Goal: Task Accomplishment & Management: Complete application form

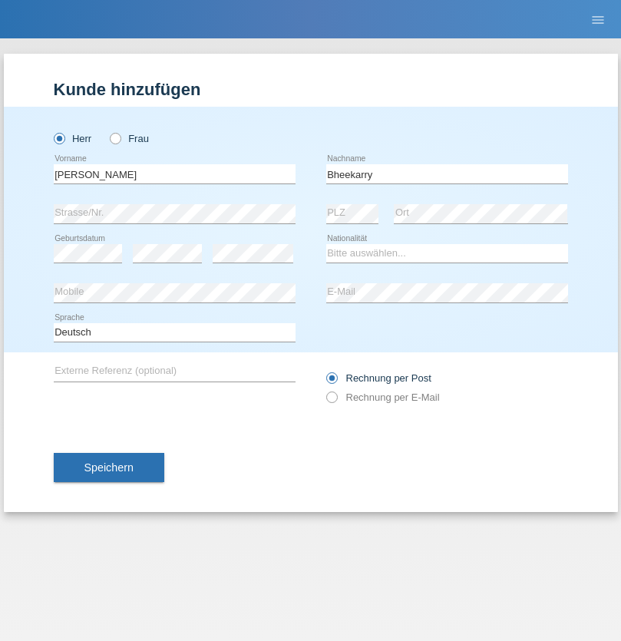
type input "Bheekarry"
select select "CH"
radio input "true"
click at [174, 174] on input "text" at bounding box center [175, 173] width 242 height 19
type input "[PERSON_NAME]"
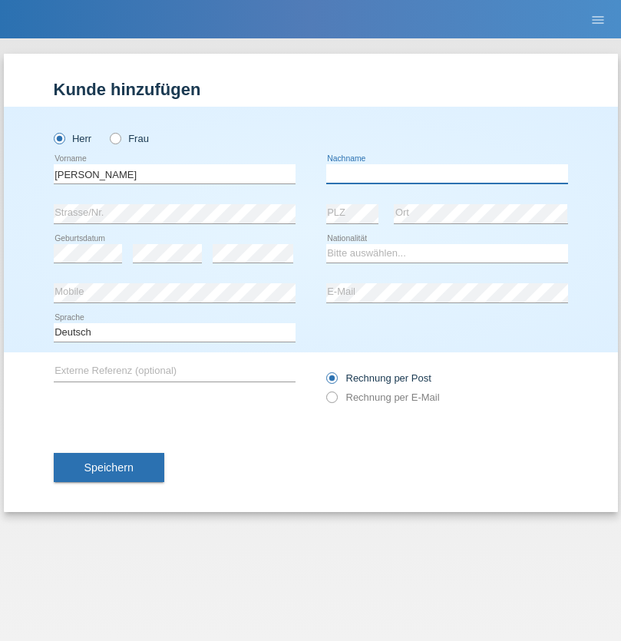
click at [447, 174] on input "text" at bounding box center [447, 173] width 242 height 19
type input "Kollegger"
select select "CH"
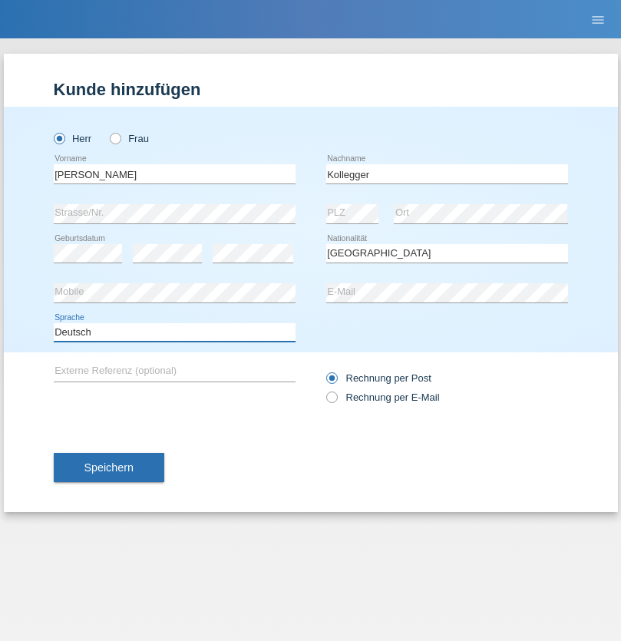
select select "en"
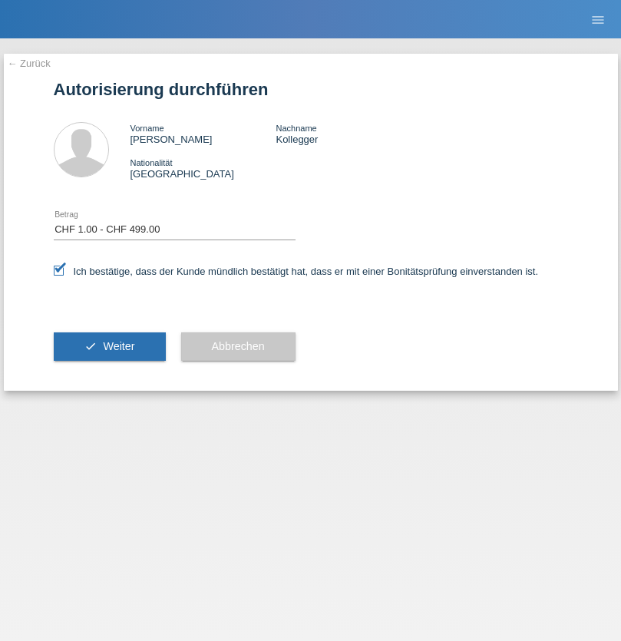
select select "1"
click at [109, 346] on span "Weiter" at bounding box center [118, 346] width 31 height 12
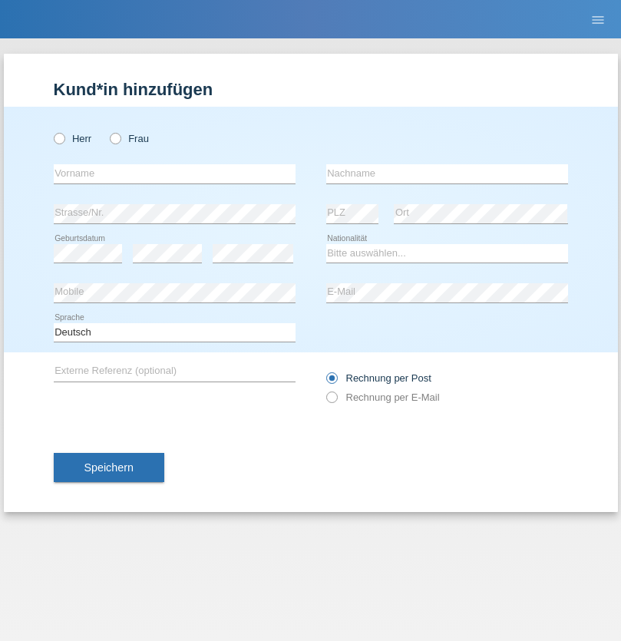
radio input "true"
click at [174, 174] on input "text" at bounding box center [175, 173] width 242 height 19
type input "Mohamed"
click at [447, 174] on input "text" at bounding box center [447, 173] width 242 height 19
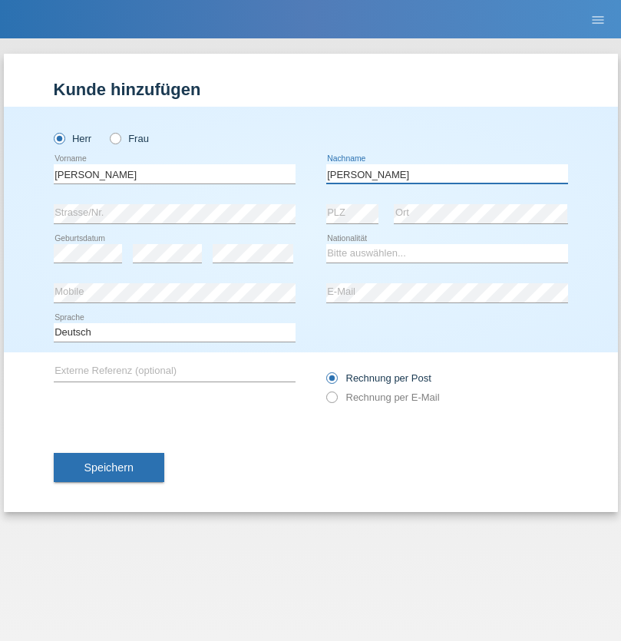
type input "Mohamed"
select select "SY"
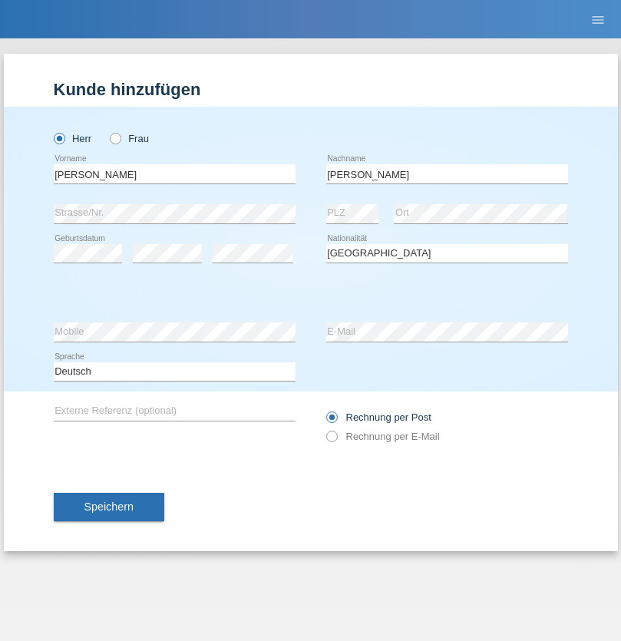
select select "C"
select select "21"
select select "12"
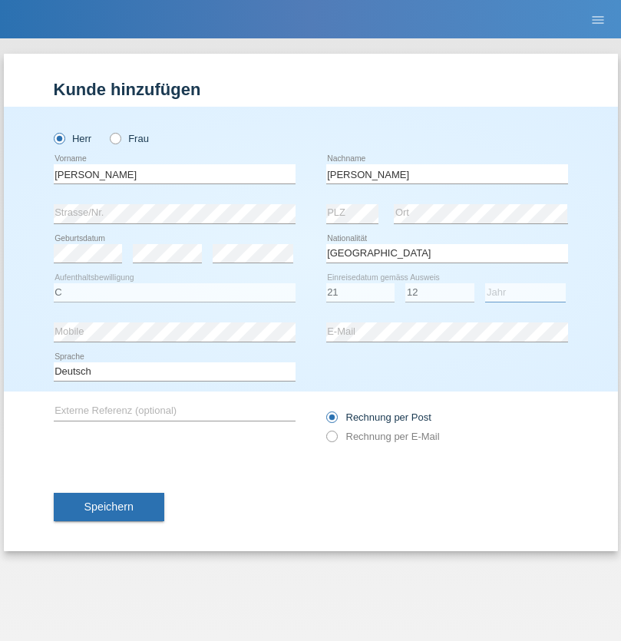
select select "2013"
select select "en"
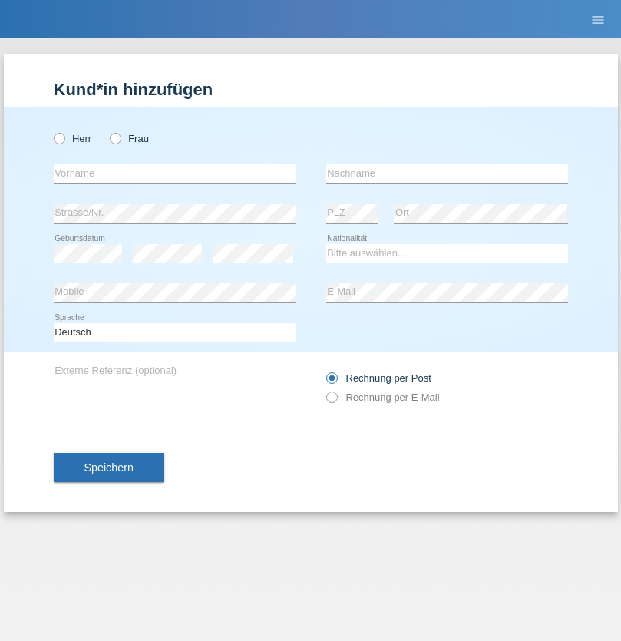
radio input "true"
click at [174, 174] on input "text" at bounding box center [175, 173] width 242 height 19
type input "David"
click at [447, 174] on input "text" at bounding box center [447, 173] width 242 height 19
type input "Senn"
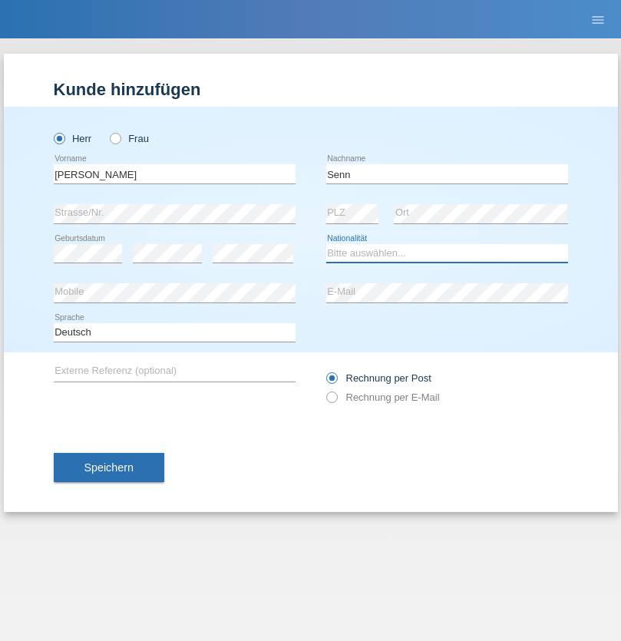
select select "CH"
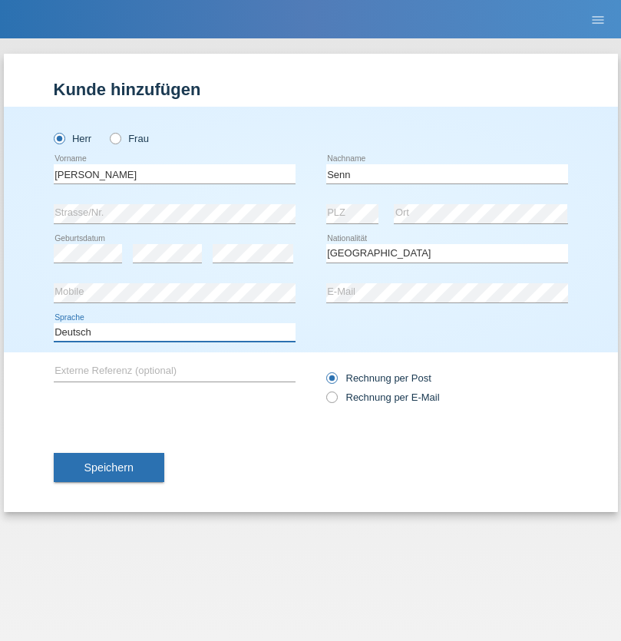
select select "en"
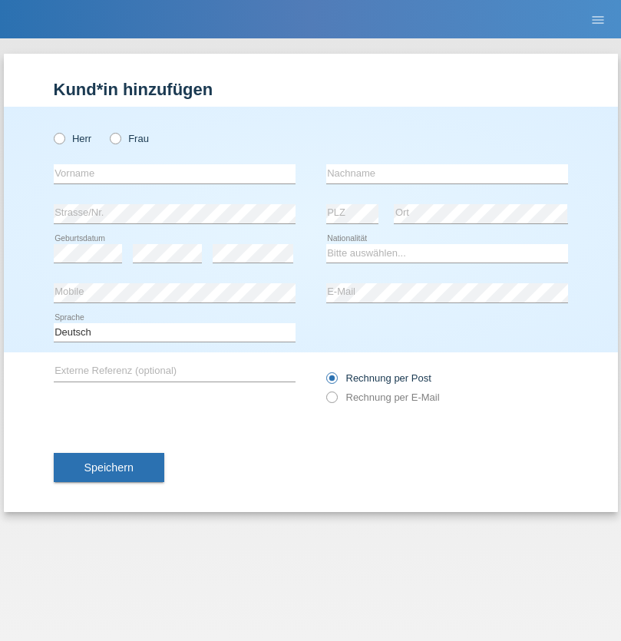
radio input "true"
click at [174, 174] on input "text" at bounding box center [175, 173] width 242 height 19
type input "Cristian"
click at [447, 174] on input "text" at bounding box center [447, 173] width 242 height 19
type input "Teeriu"
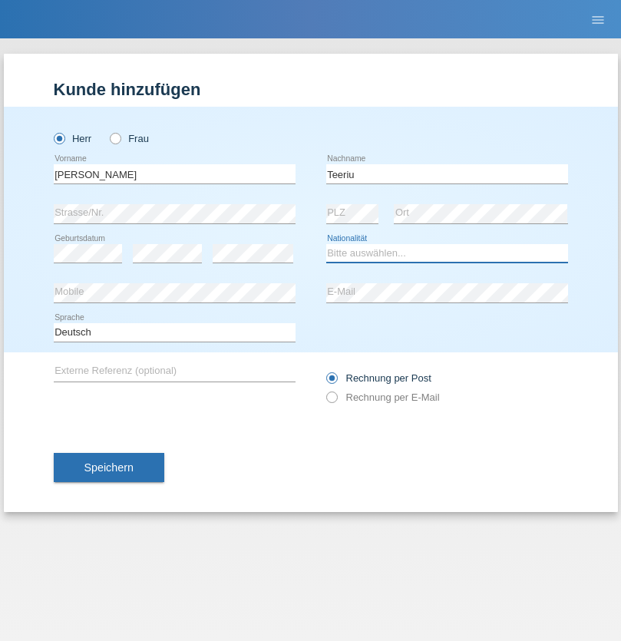
select select "RO"
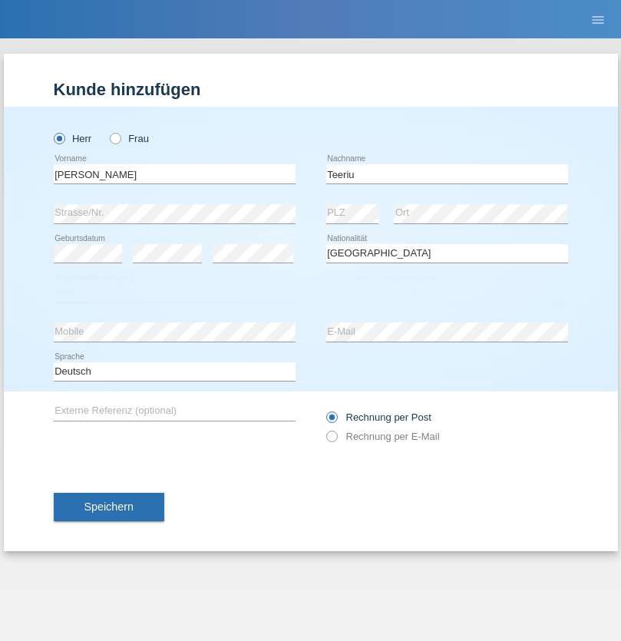
select select "C"
select select "07"
select select "09"
select select "2021"
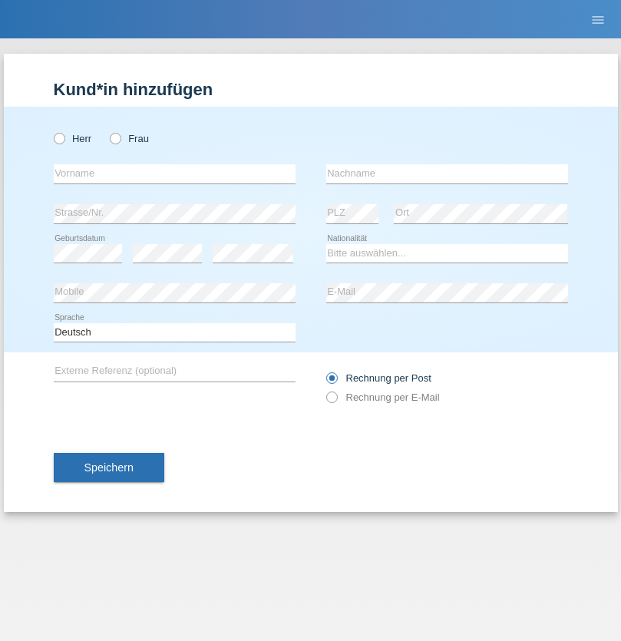
radio input "true"
click at [174, 174] on input "text" at bounding box center [175, 173] width 242 height 19
type input "firat"
click at [447, 174] on input "text" at bounding box center [447, 173] width 242 height 19
type input "kara"
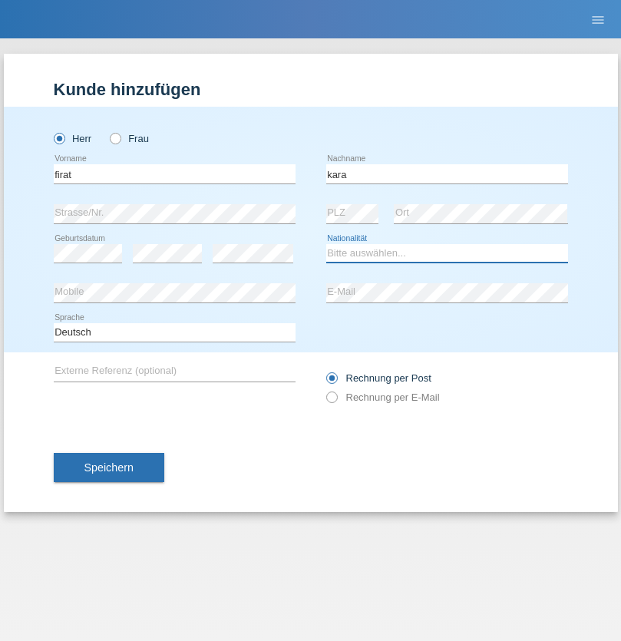
select select "CH"
radio input "true"
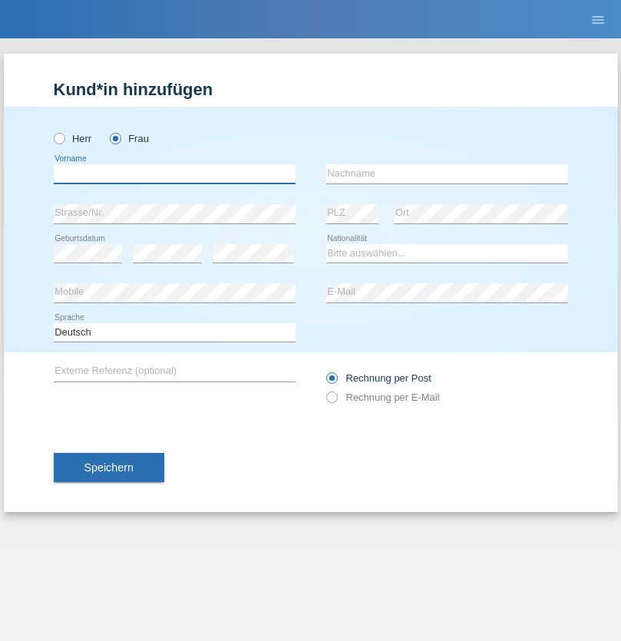
click at [174, 174] on input "text" at bounding box center [175, 173] width 242 height 19
type input "[PERSON_NAME]"
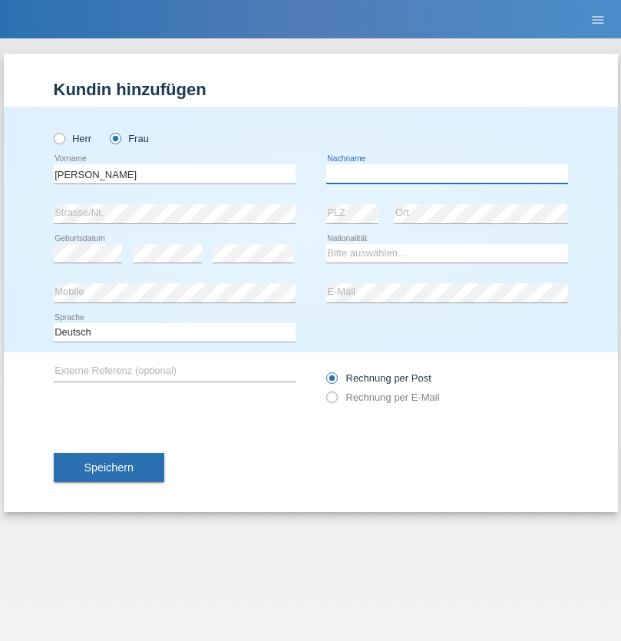
click at [447, 174] on input "text" at bounding box center [447, 173] width 242 height 19
type input "Dössegger"
select select "CH"
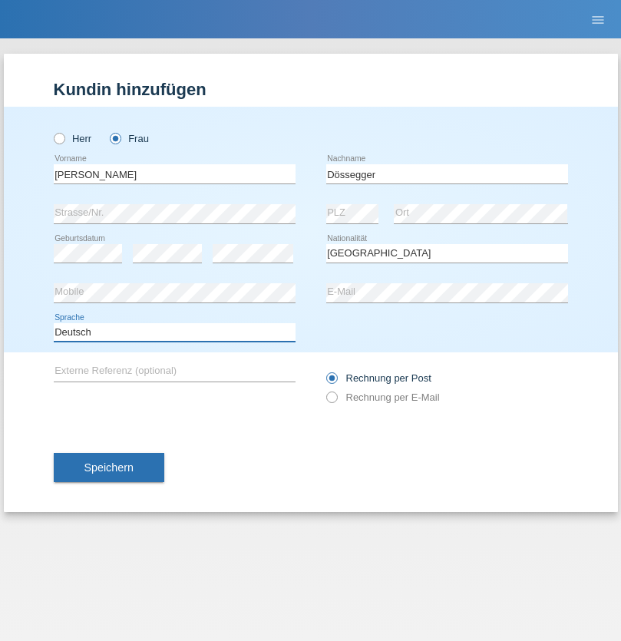
select select "en"
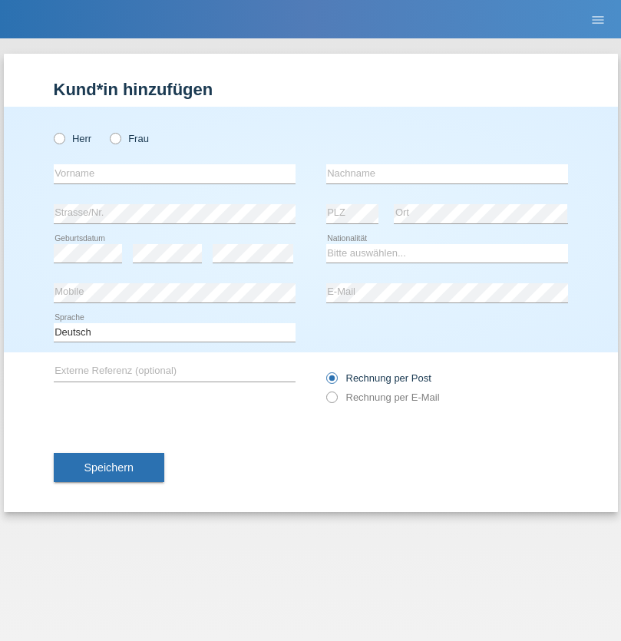
radio input "true"
click at [174, 174] on input "text" at bounding box center [175, 173] width 242 height 19
type input "Senije"
click at [447, 174] on input "text" at bounding box center [447, 173] width 242 height 19
type input "Rama"
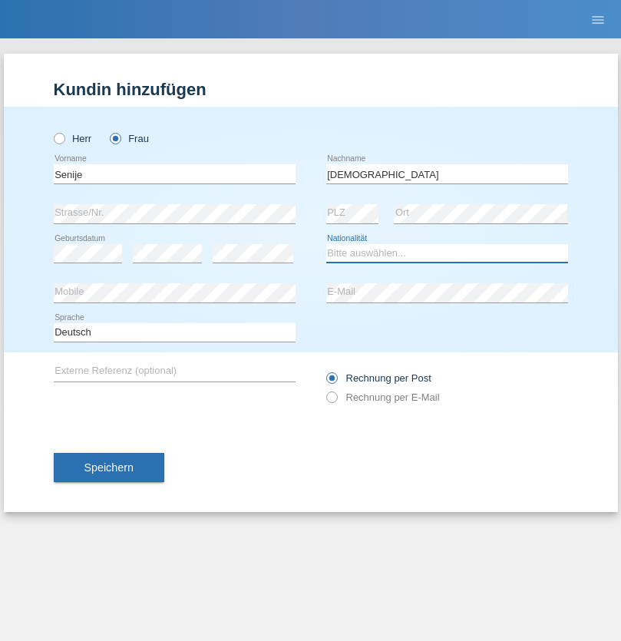
select select "CH"
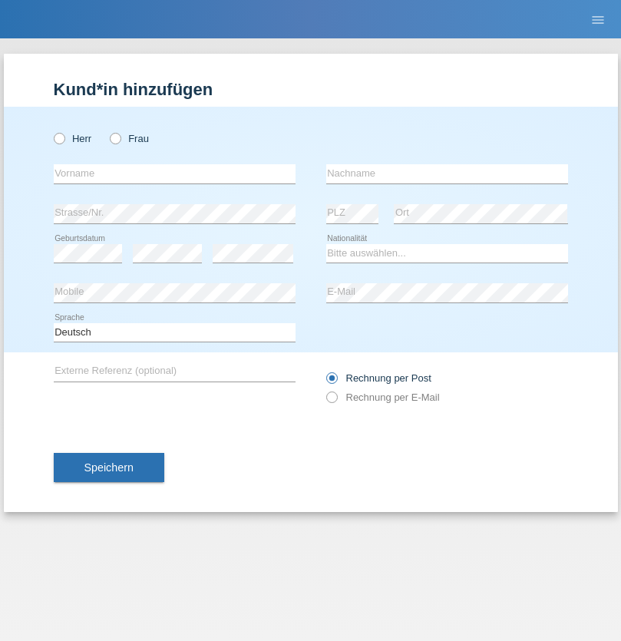
radio input "true"
click at [174, 174] on input "text" at bounding box center [175, 173] width 242 height 19
type input "[PERSON_NAME]"
click at [447, 174] on input "text" at bounding box center [447, 173] width 242 height 19
type input "Priestley"
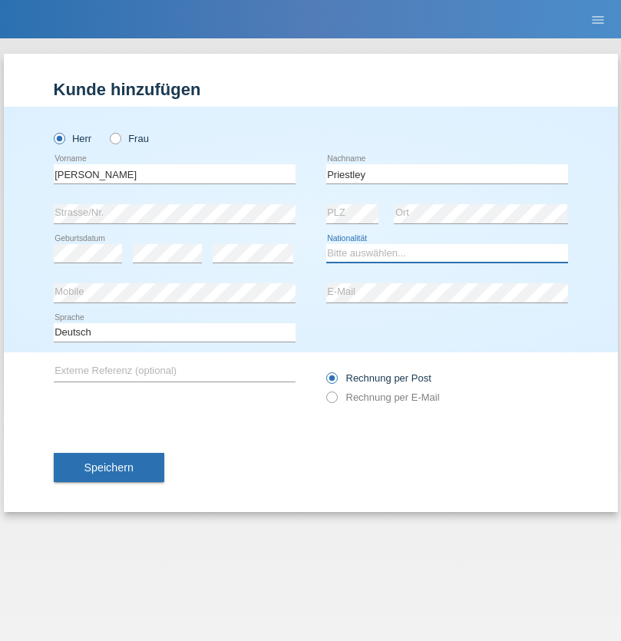
select select "CH"
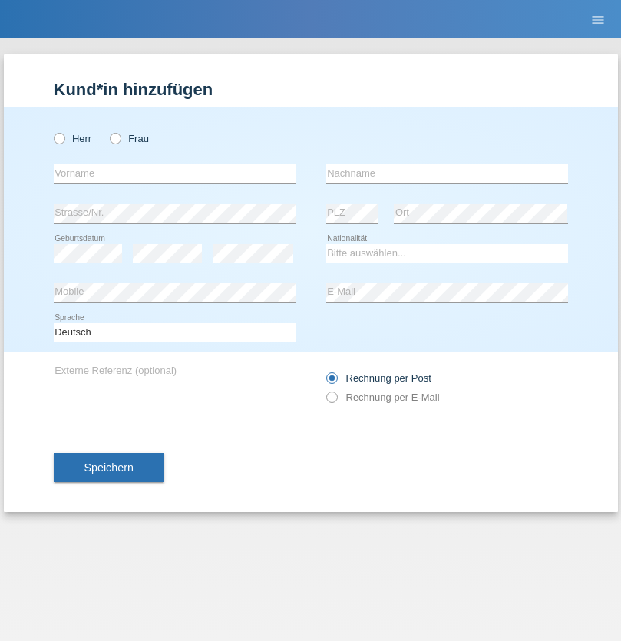
radio input "true"
click at [174, 174] on input "text" at bounding box center [175, 173] width 242 height 19
type input "Francesco"
click at [447, 174] on input "text" at bounding box center [447, 173] width 242 height 19
type input "Fortugno"
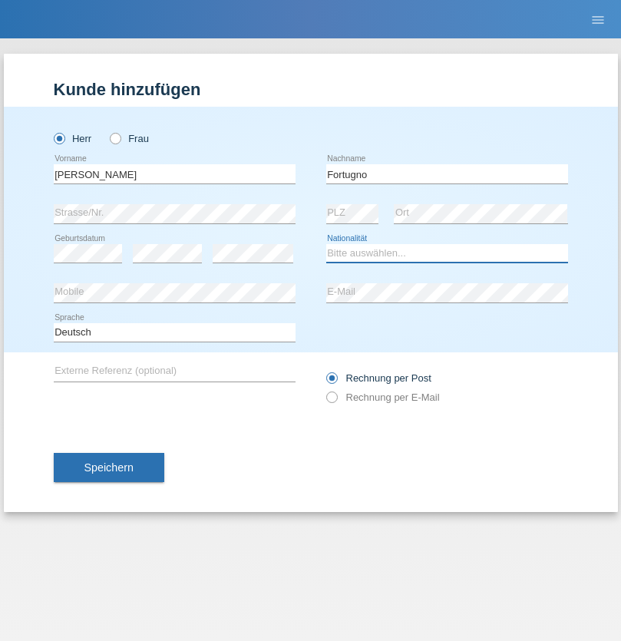
select select "IT"
select select "C"
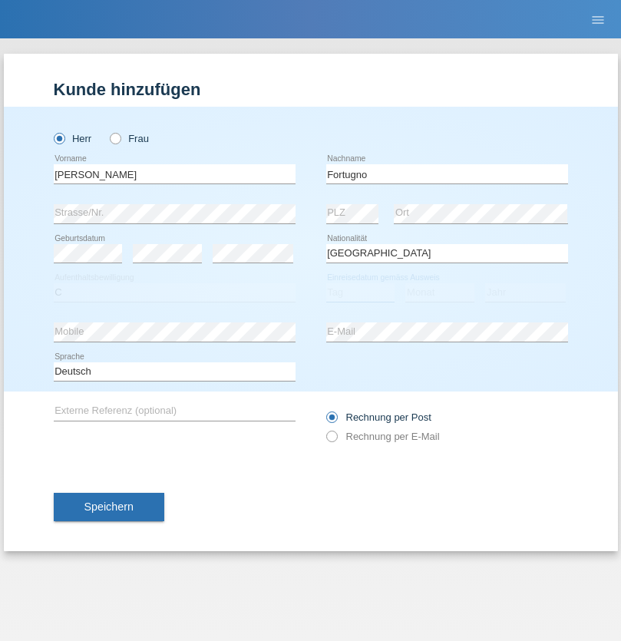
select select "09"
select select "08"
select select "2006"
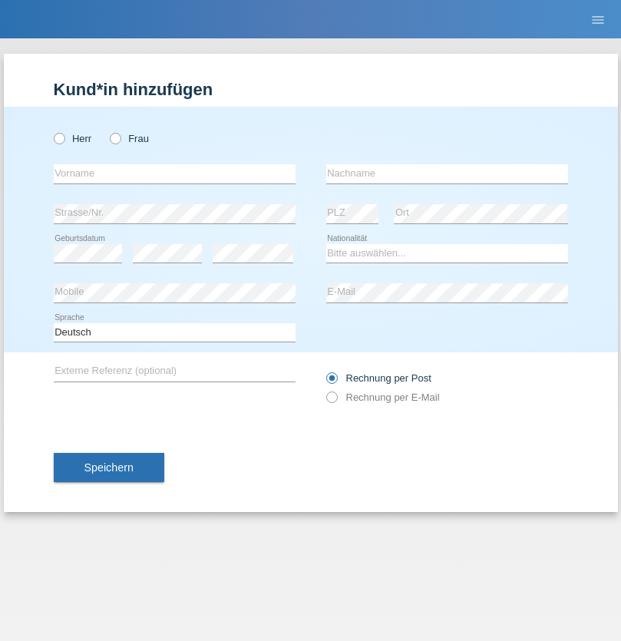
radio input "true"
click at [174, 174] on input "text" at bounding box center [175, 173] width 242 height 19
type input "[PERSON_NAME]"
click at [447, 174] on input "text" at bounding box center [447, 173] width 242 height 19
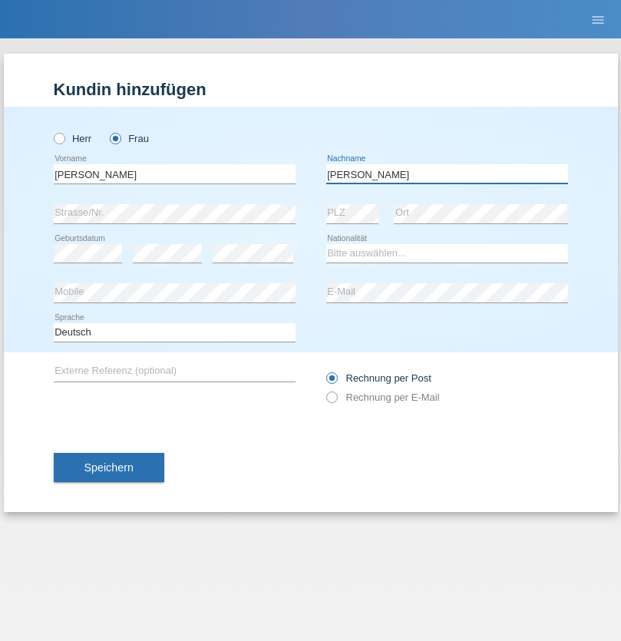
type input "Yolana"
select select "UA"
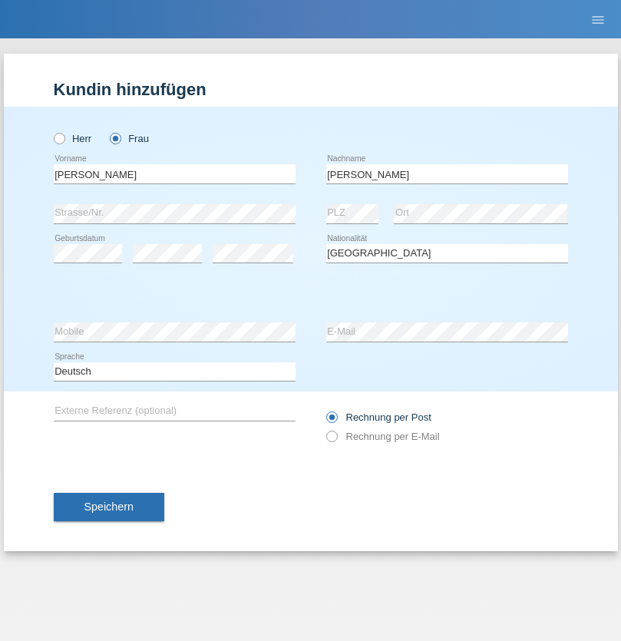
select select "C"
select select "23"
select select "10"
select select "2021"
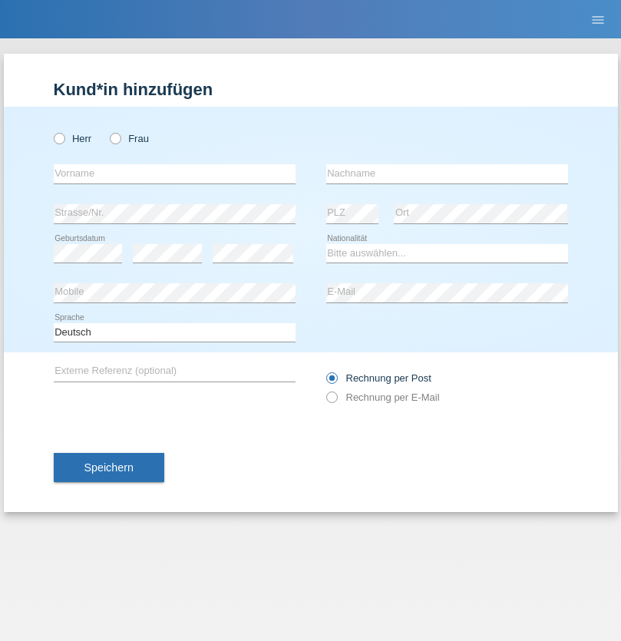
radio input "true"
click at [174, 174] on input "text" at bounding box center [175, 173] width 242 height 19
type input "Nuria"
click at [447, 174] on input "text" at bounding box center [447, 173] width 242 height 19
type input "D'Antino"
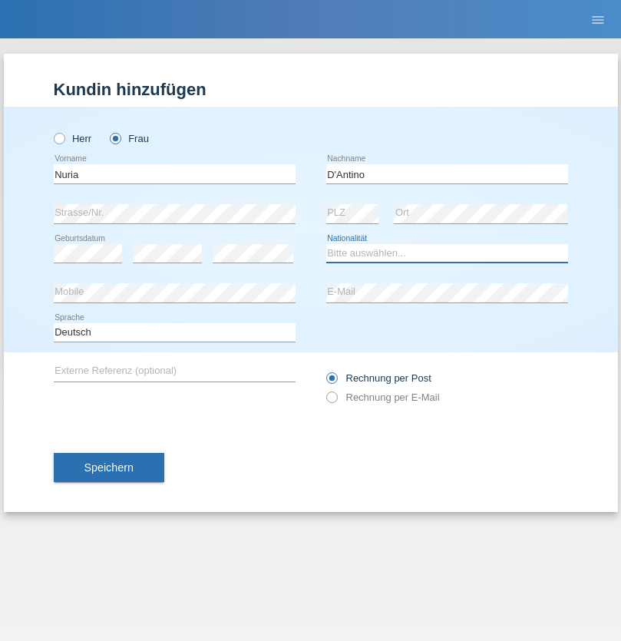
select select "CH"
